Goal: Information Seeking & Learning: Check status

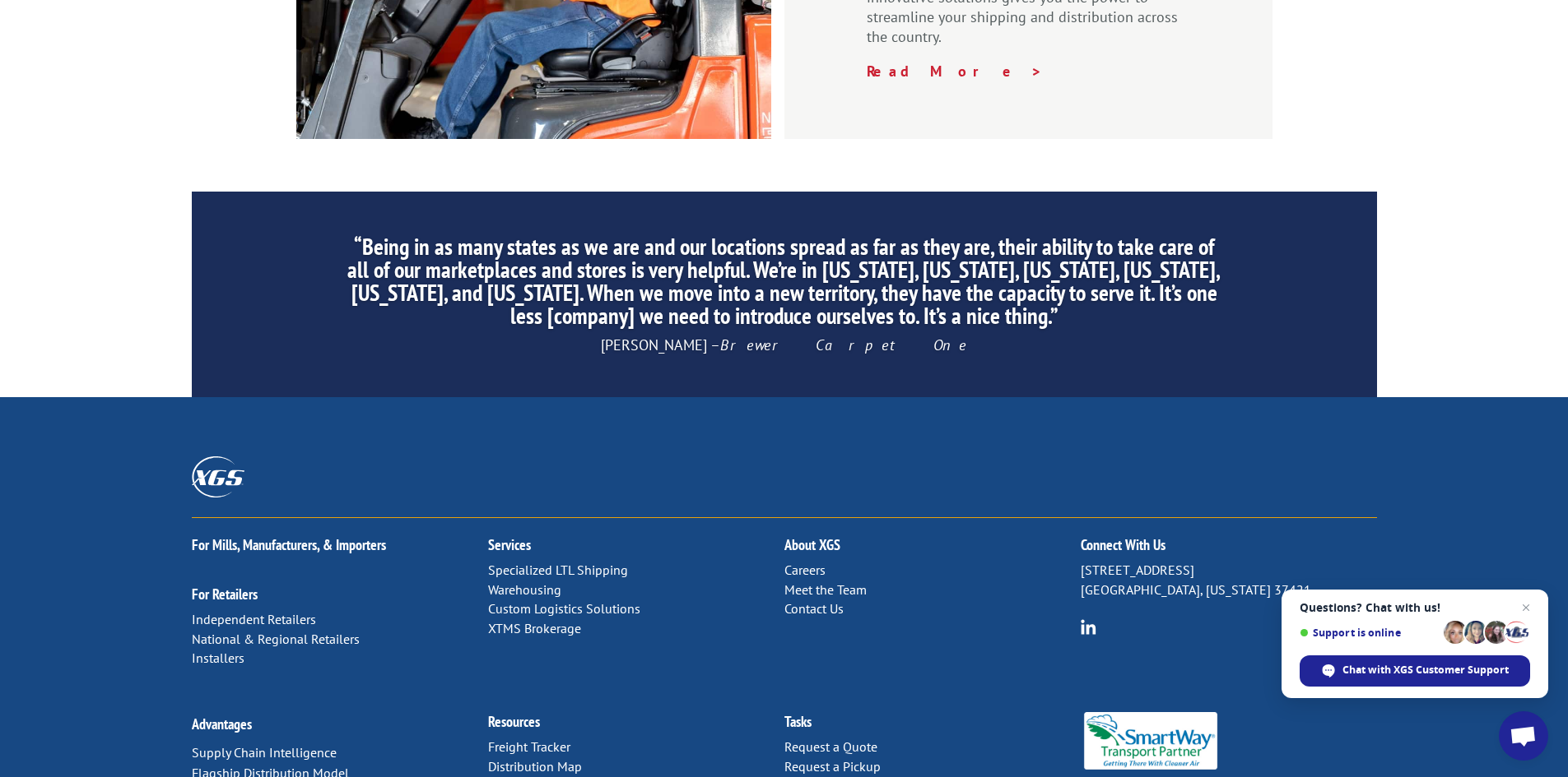
scroll to position [2479, 0]
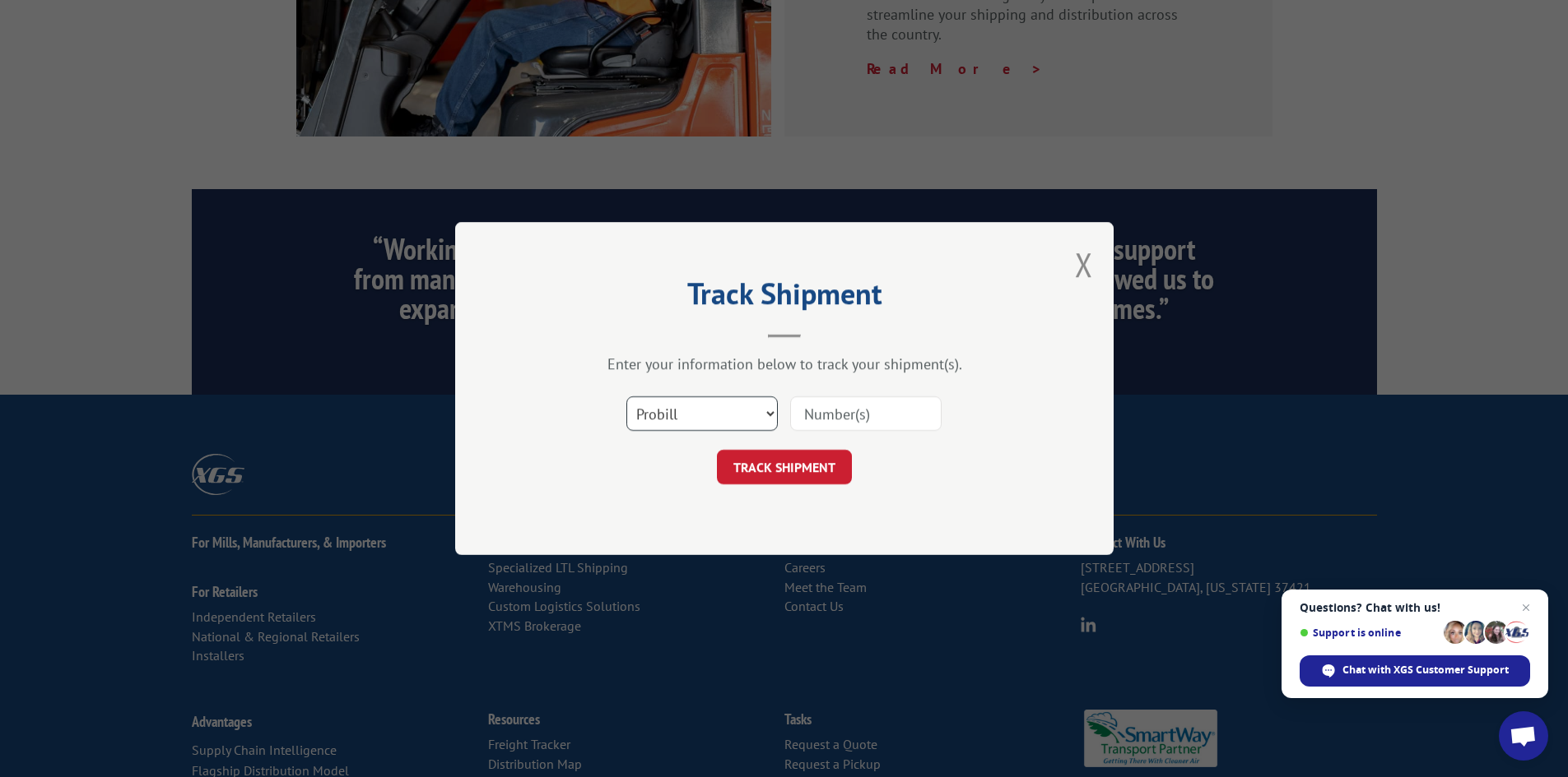
click at [750, 414] on select "Select category... Probill BOL PO" at bounding box center [701, 414] width 151 height 35
select select "bol"
click at [626, 397] on select "Select category... Probill BOL PO" at bounding box center [701, 414] width 151 height 35
click at [880, 412] on input at bounding box center [865, 414] width 151 height 35
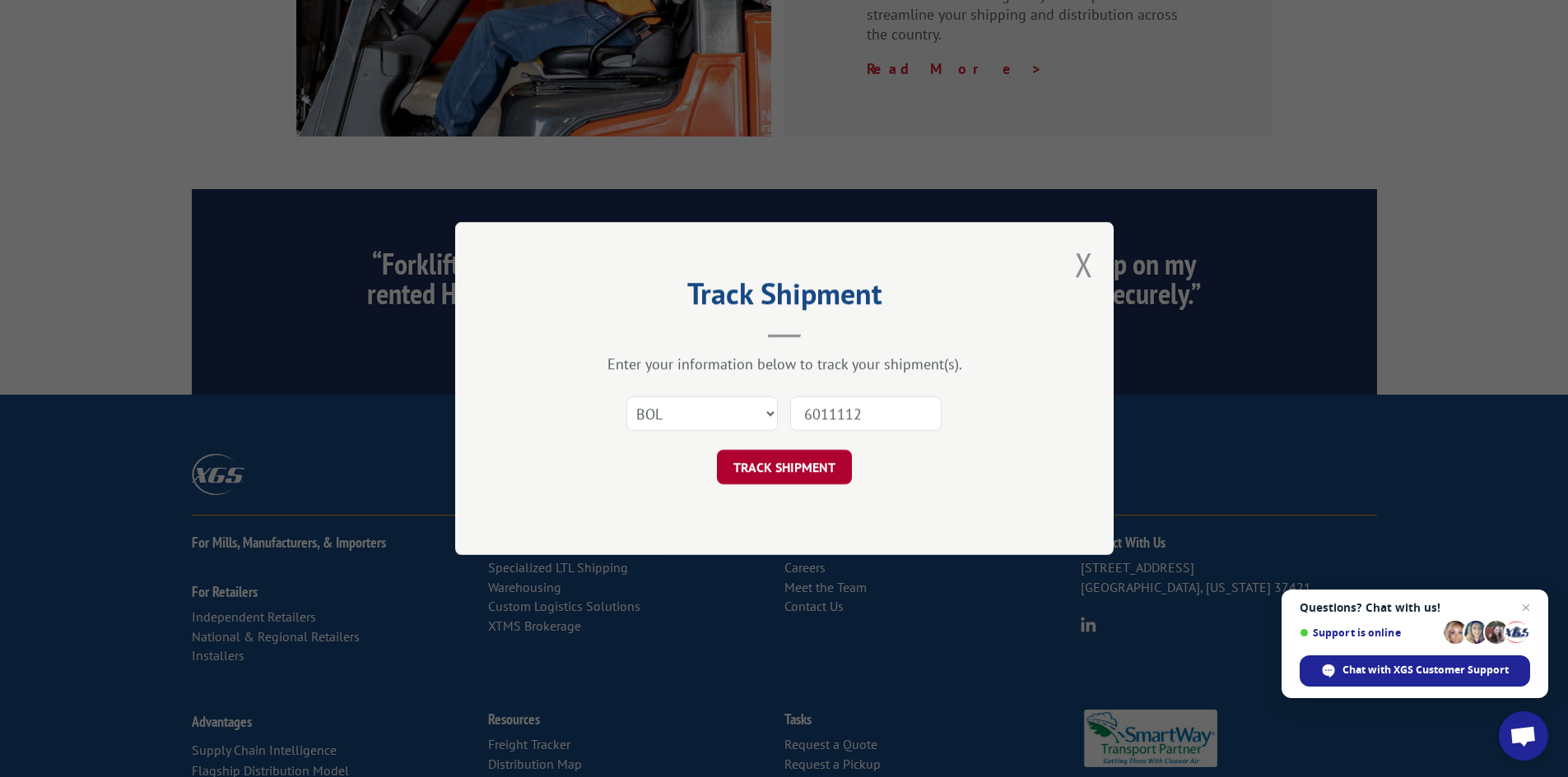
type input "6011112"
click at [780, 460] on button "TRACK SHIPMENT" at bounding box center [785, 467] width 135 height 35
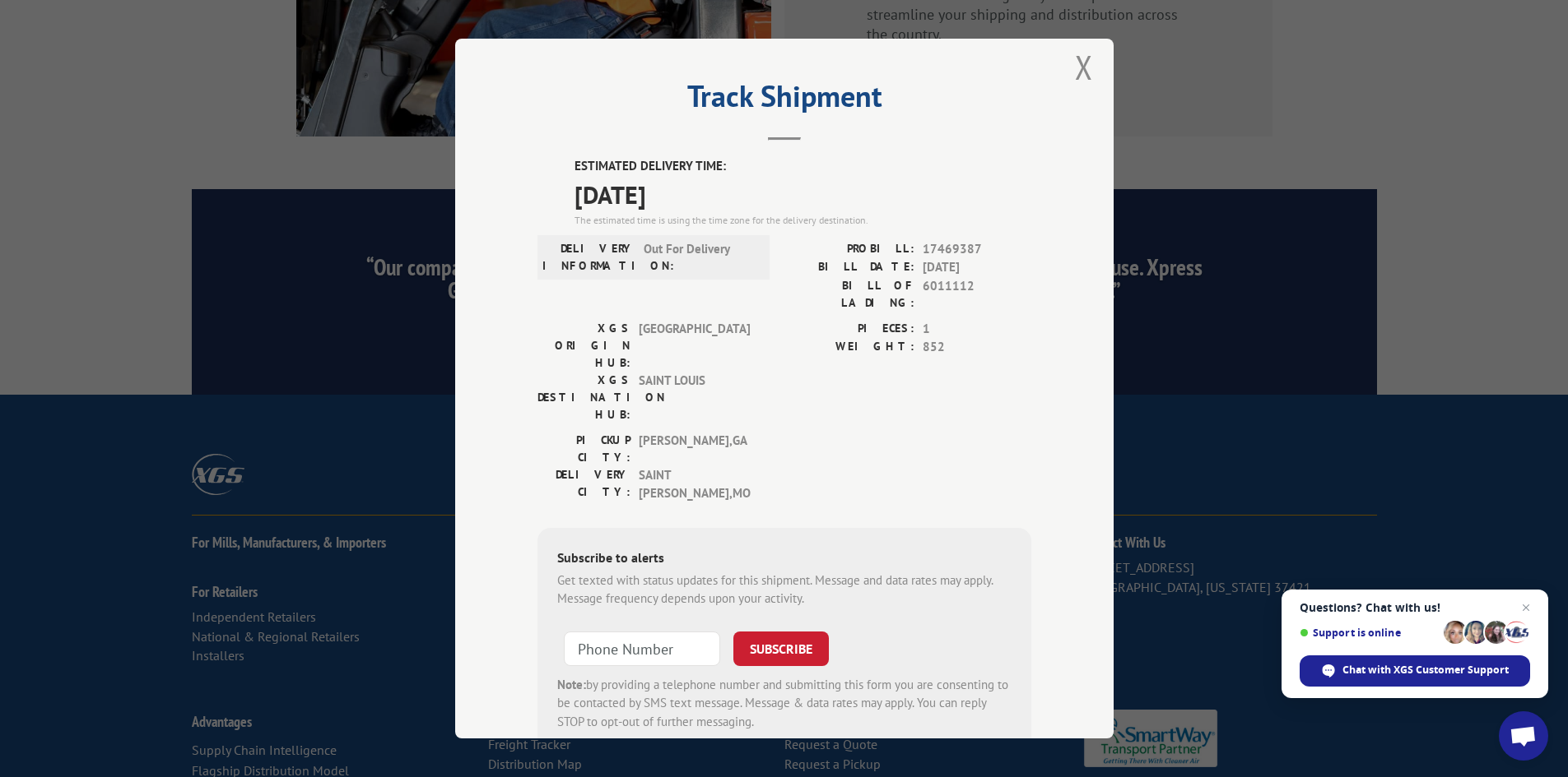
scroll to position [0, 0]
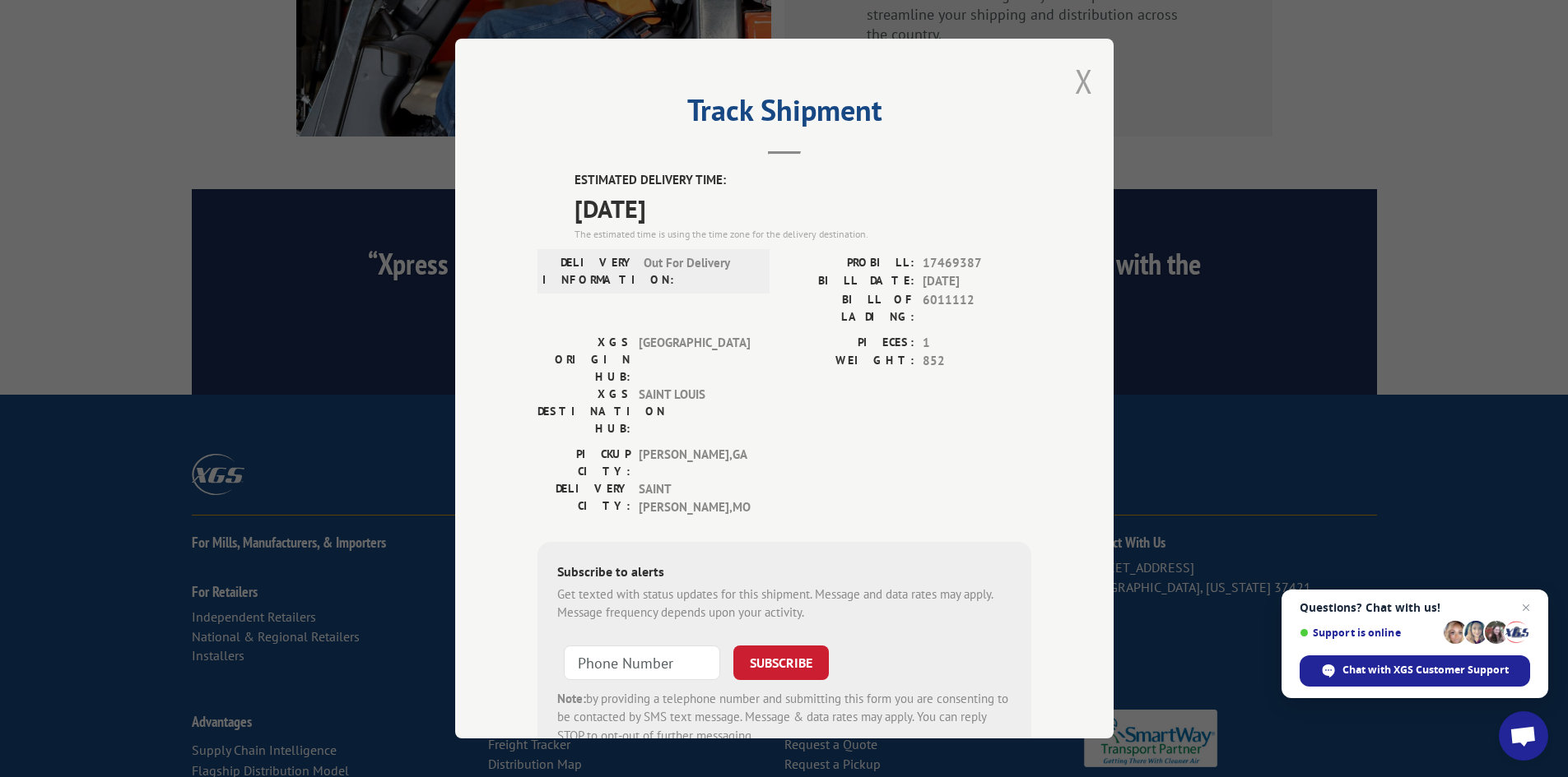
click at [1082, 75] on button "Close modal" at bounding box center [1084, 81] width 18 height 44
